Goal: Information Seeking & Learning: Find specific fact

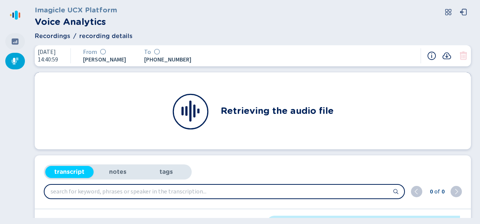
click at [17, 43] on icon at bounding box center [15, 42] width 8 height 8
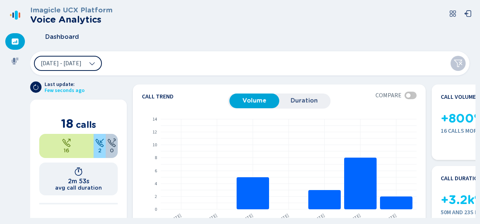
click at [88, 67] on button "20 Sep 2025 - 26 Sep 2025" at bounding box center [68, 63] width 68 height 15
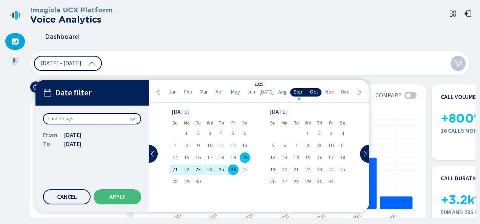
click at [149, 46] on div "Dashboard" at bounding box center [252, 37] width 445 height 19
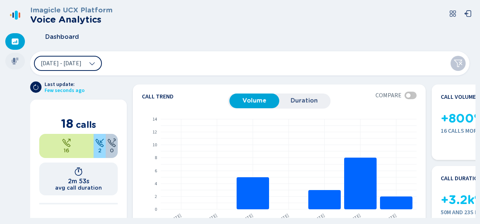
click at [17, 60] on icon at bounding box center [15, 61] width 7 height 7
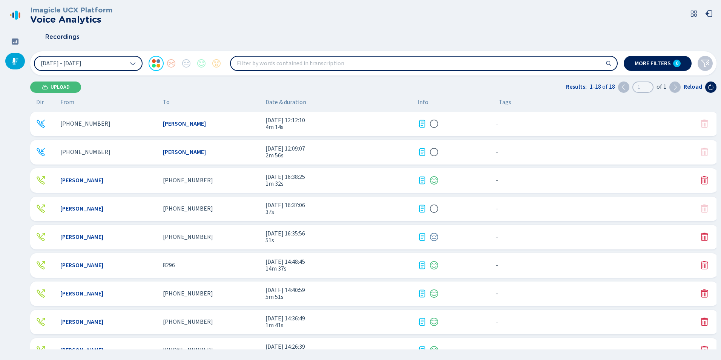
click at [177, 134] on div "+18283029413 Mallory Cooke 26 Sep 2025 - 12:12:10 4m 14s - {{hiddenTagsCount}} …" at bounding box center [374, 124] width 688 height 25
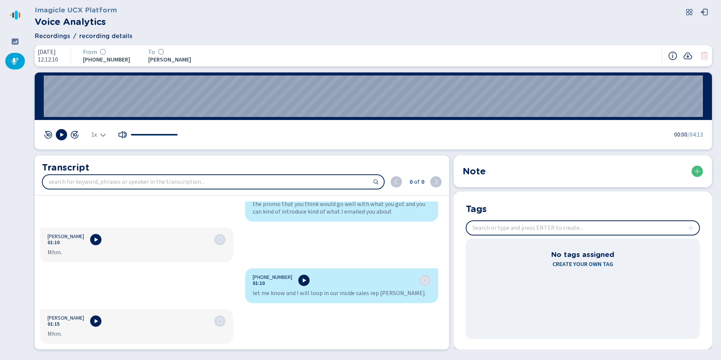
scroll to position [792, 0]
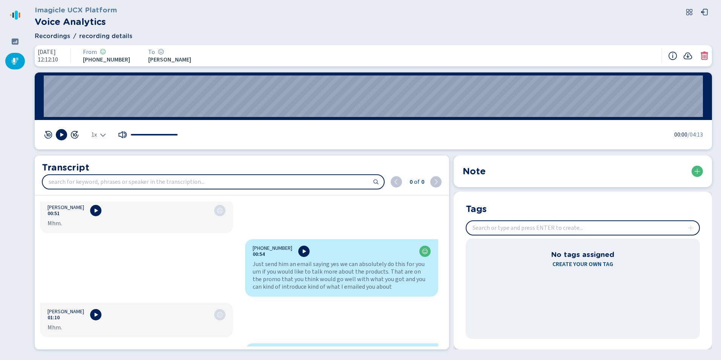
click at [297, 224] on div "Just send him an email saying yes we can absolutely do this for you um if you w…" at bounding box center [342, 275] width 178 height 30
click at [253, 224] on div "Just send him an email saying yes we can absolutely do this for you um if you w…" at bounding box center [342, 275] width 178 height 30
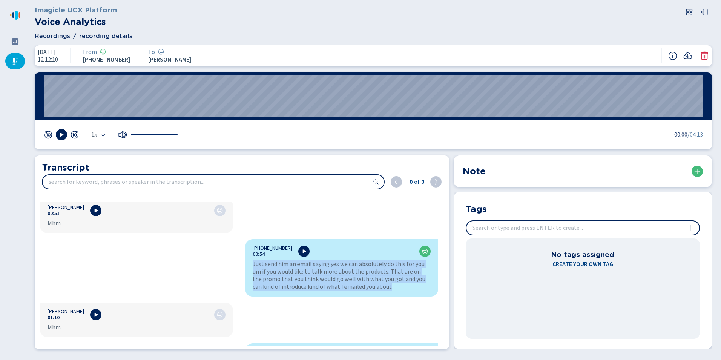
drag, startPoint x: 250, startPoint y: 264, endPoint x: 392, endPoint y: 295, distance: 145.1
click at [392, 224] on div "+18283029413 00:54 Just send him an email saying yes we can absolutely do this …" at bounding box center [341, 267] width 193 height 57
copy div "Just send him an email saying yes we can absolutely do this for you um if you w…"
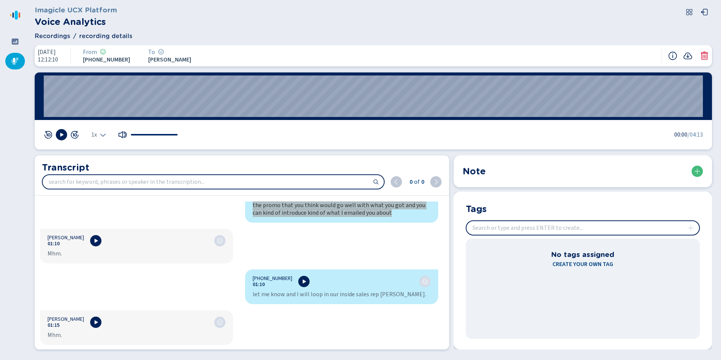
scroll to position [868, 0]
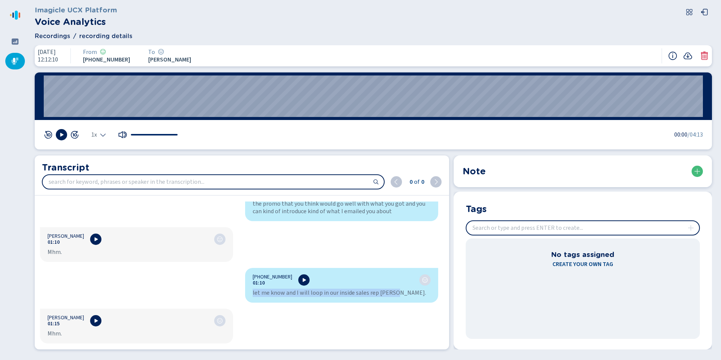
drag, startPoint x: 247, startPoint y: 293, endPoint x: 396, endPoint y: 298, distance: 149.1
click at [396, 224] on div "+18283029413 01:10 let me know and I will loop in our inside sales rep Sarah." at bounding box center [341, 285] width 193 height 35
copy div "let me know and I will loop in our inside sales rep Sarah."
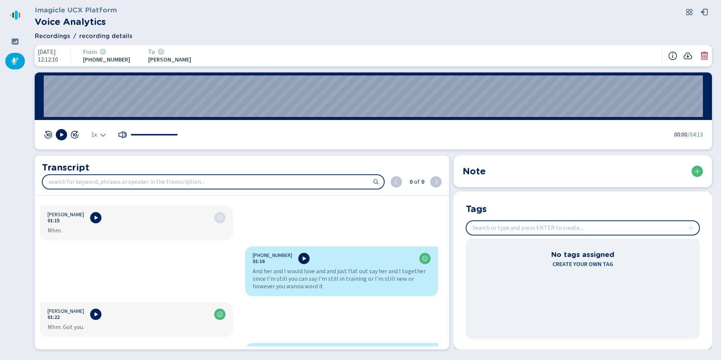
scroll to position [981, 0]
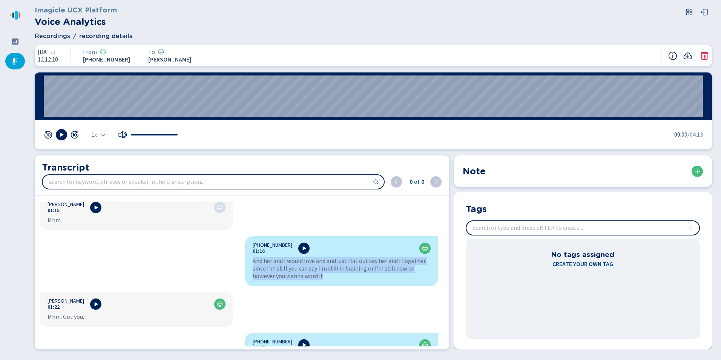
drag, startPoint x: 250, startPoint y: 262, endPoint x: 305, endPoint y: 279, distance: 57.6
click at [305, 224] on div "+18283029413 01:16 And her and I would love and and just flat out say her and I…" at bounding box center [341, 261] width 193 height 50
copy div "And her and I would love and and just flat out say her and I together since I'm…"
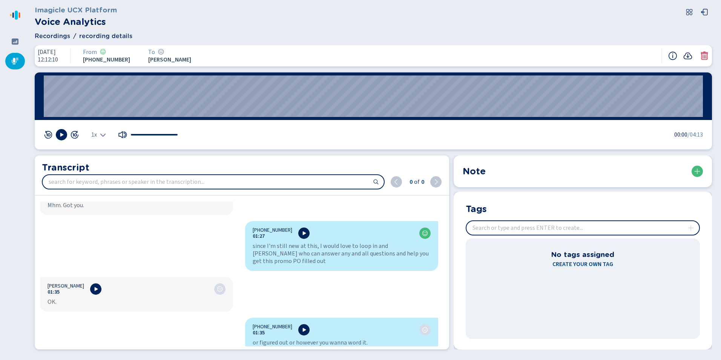
scroll to position [1094, 0]
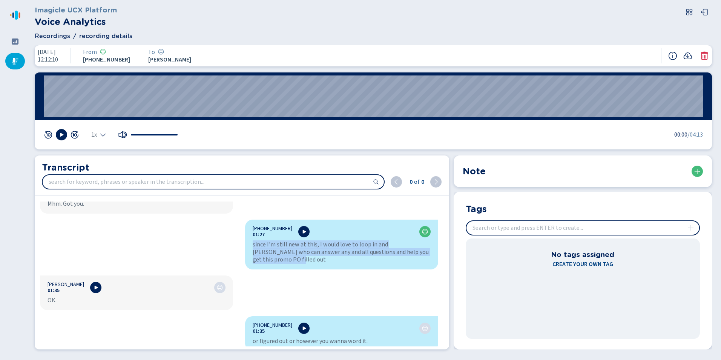
drag, startPoint x: 250, startPoint y: 246, endPoint x: 430, endPoint y: 249, distance: 179.6
click at [430, 224] on div "+18283029413 01:27 since I'm still new at this, I would love to loop in and Sar…" at bounding box center [341, 245] width 193 height 50
copy div "since I'm still new at this, I would love to loop in and Sarah who can answer a…"
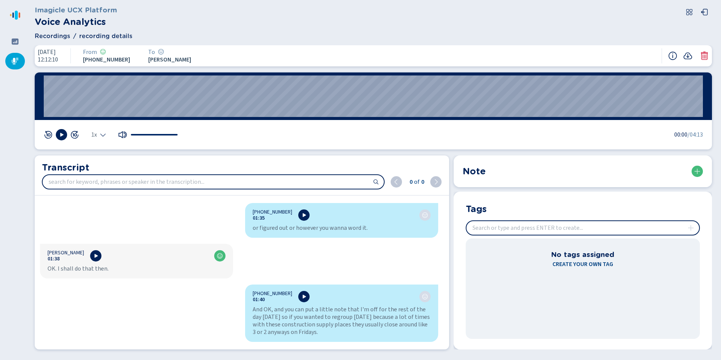
scroll to position [1245, 0]
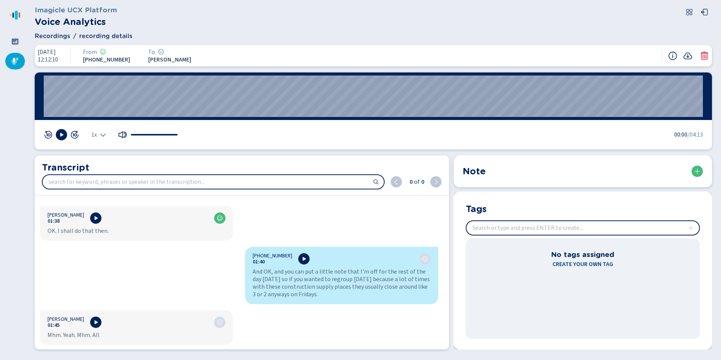
drag, startPoint x: 248, startPoint y: 262, endPoint x: 318, endPoint y: 290, distance: 75.5
click at [318, 224] on div "+18283029413 01:40 And OK, and you can put a little note that I'm off for the r…" at bounding box center [341, 275] width 193 height 57
copy div "And OK, and you can put a little note that I'm off for the rest of the day toda…"
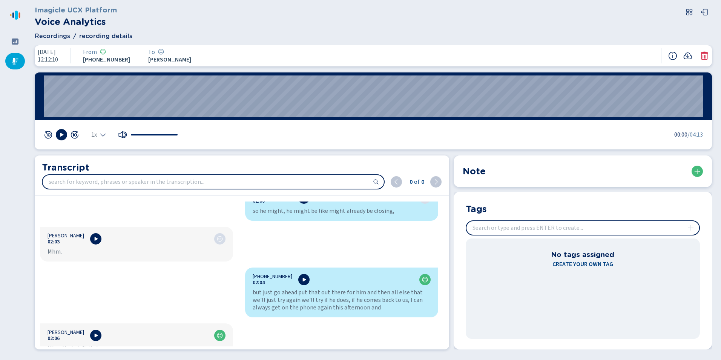
scroll to position [1509, 0]
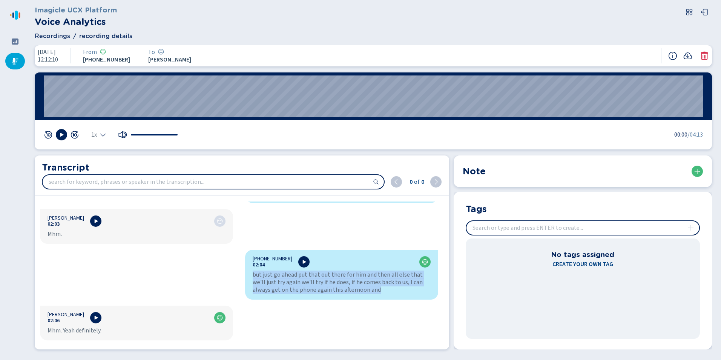
drag, startPoint x: 250, startPoint y: 267, endPoint x: 362, endPoint y: 284, distance: 113.9
click at [362, 224] on div "+18283029413 02:04 but just go ahead put that out there for him and then all el…" at bounding box center [341, 275] width 193 height 50
copy div "but just go ahead put that out there for him and then all else that we'll just …"
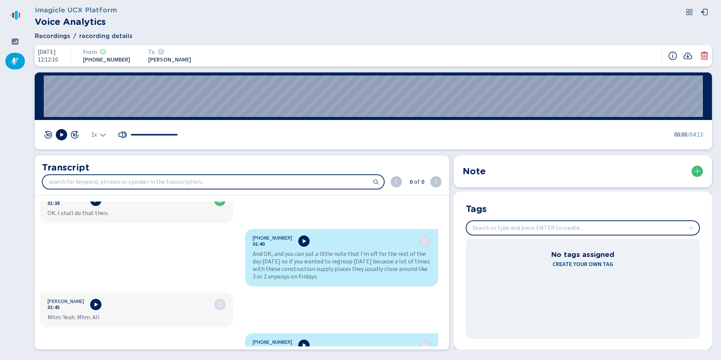
scroll to position [1245, 0]
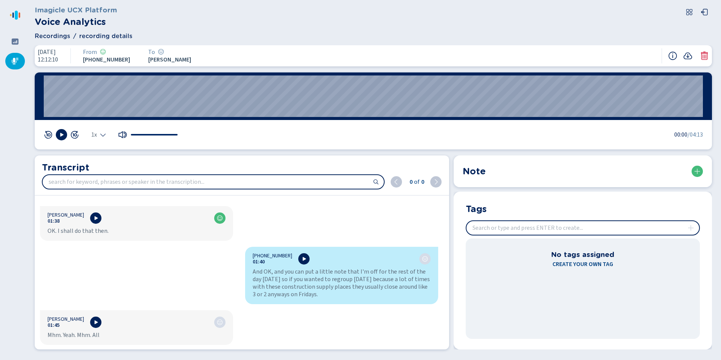
drag, startPoint x: 365, startPoint y: 272, endPoint x: 373, endPoint y: 288, distance: 17.9
click at [373, 224] on div "And OK, and you can put a little note that I'm off for the rest of the day toda…" at bounding box center [342, 283] width 178 height 30
copy div "because a lot of times with these construction supply places they usually close…"
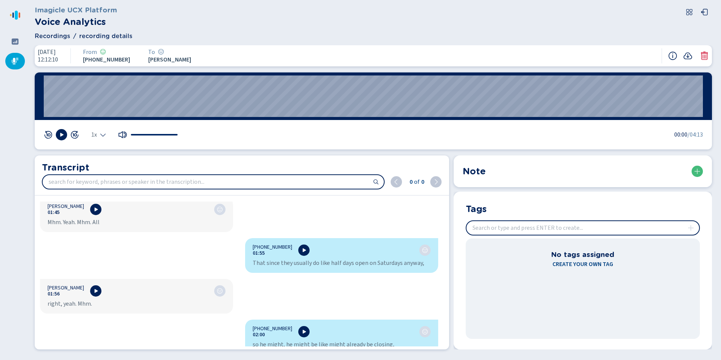
scroll to position [1358, 0]
drag, startPoint x: 250, startPoint y: 254, endPoint x: 419, endPoint y: 252, distance: 168.6
click at [419, 224] on div "+18283029413 01:55 That since they usually do like half days open on Saturdays …" at bounding box center [341, 255] width 193 height 35
copy div "That since they usually do like half days open on Saturdays anyway"
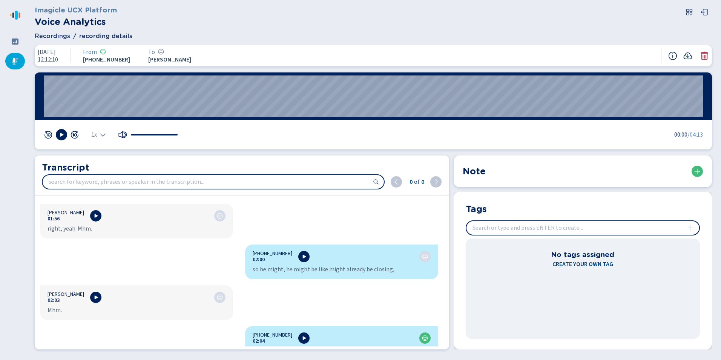
scroll to position [1433, 0]
drag, startPoint x: 249, startPoint y: 260, endPoint x: 413, endPoint y: 264, distance: 163.8
click at [413, 224] on div "+18283029413 02:00 so he might, he might be like might already be closing," at bounding box center [341, 261] width 193 height 35
copy div "so he might, he might be like might already be closing,"
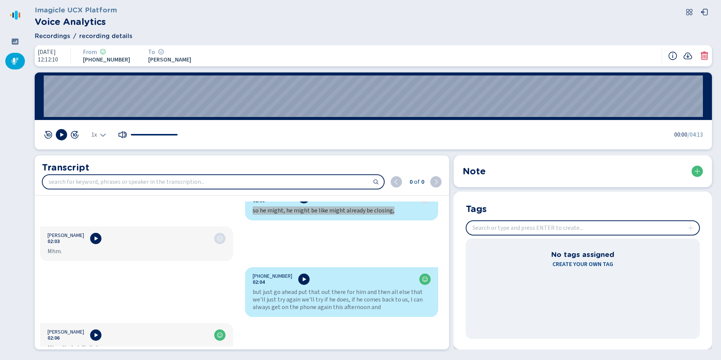
scroll to position [1509, 0]
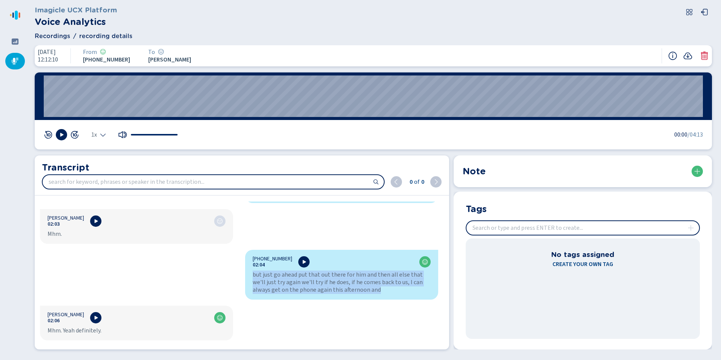
drag, startPoint x: 250, startPoint y: 268, endPoint x: 379, endPoint y: 282, distance: 129.7
click at [379, 224] on div "+18283029413 02:04 but just go ahead put that out there for him and then all el…" at bounding box center [341, 275] width 193 height 50
copy div "but just go ahead put that out there for him and then all else that we'll just …"
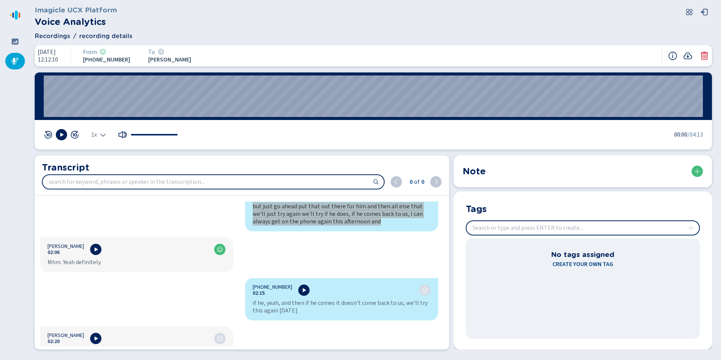
scroll to position [1584, 0]
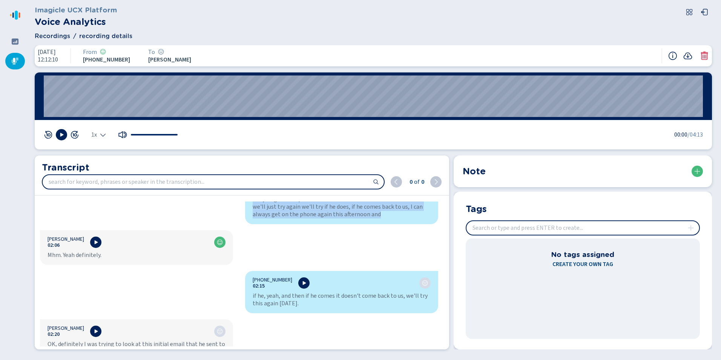
drag, startPoint x: 247, startPoint y: 287, endPoint x: 314, endPoint y: 299, distance: 68.2
click at [314, 224] on div "+18283029413 02:15 if he, yeah, and then if he comes it doesn't come back to us…" at bounding box center [341, 292] width 193 height 42
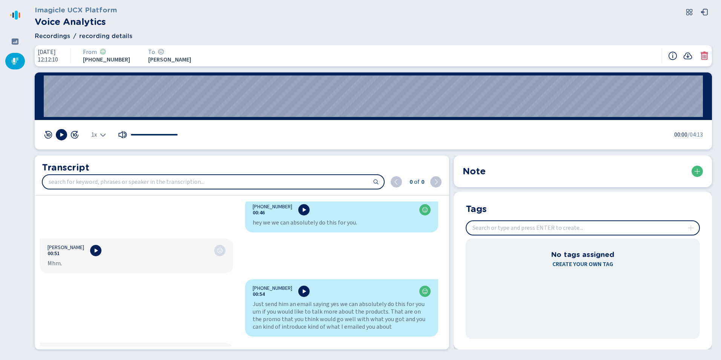
scroll to position [754, 0]
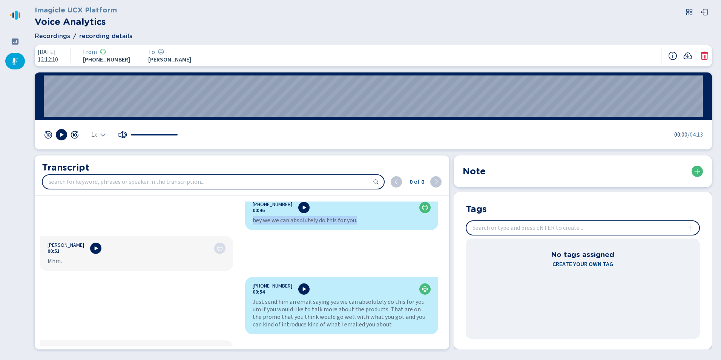
drag, startPoint x: 250, startPoint y: 219, endPoint x: 354, endPoint y: 225, distance: 103.9
click at [354, 224] on div "+18283029413 00:46 hey we we can absolutely do this for you." at bounding box center [341, 212] width 193 height 35
click at [283, 222] on div "hey we we can absolutely do this for you." at bounding box center [342, 221] width 178 height 8
drag, startPoint x: 354, startPoint y: 222, endPoint x: 245, endPoint y: 224, distance: 109.0
click at [245, 224] on div "+18283029413 00:46 hey we we can absolutely do this for you." at bounding box center [341, 212] width 193 height 35
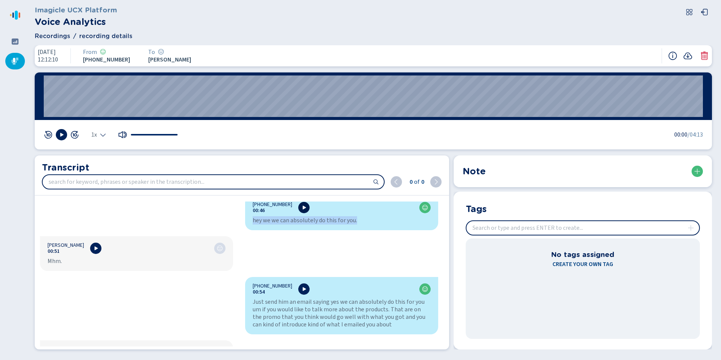
click at [303, 208] on icon at bounding box center [304, 208] width 3 height 4
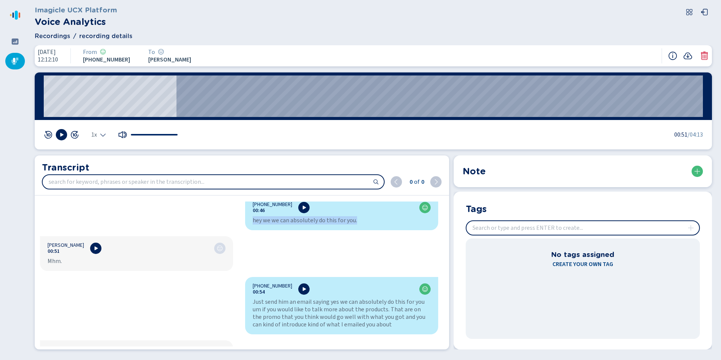
scroll to position [792, 0]
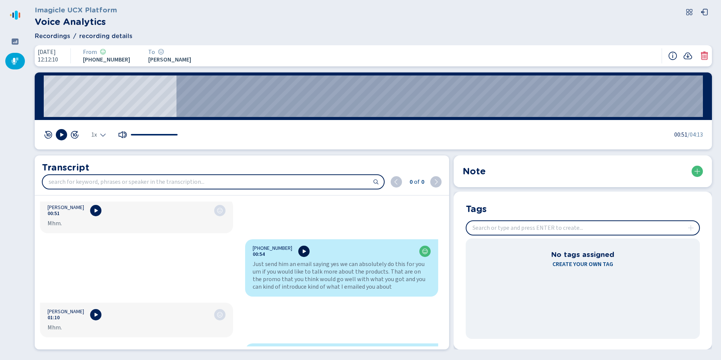
click at [301, 224] on icon at bounding box center [304, 251] width 6 height 6
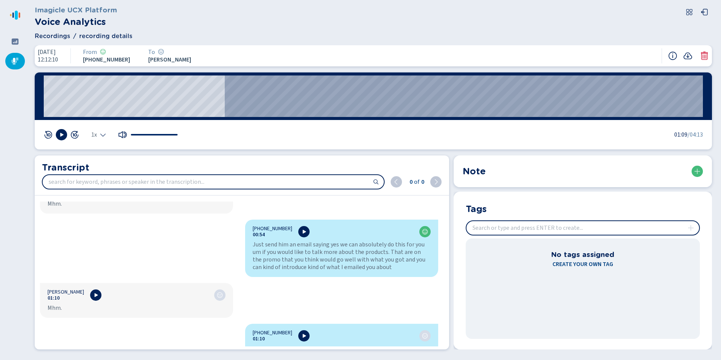
scroll to position [830, 0]
